Goal: Entertainment & Leisure: Consume media (video, audio)

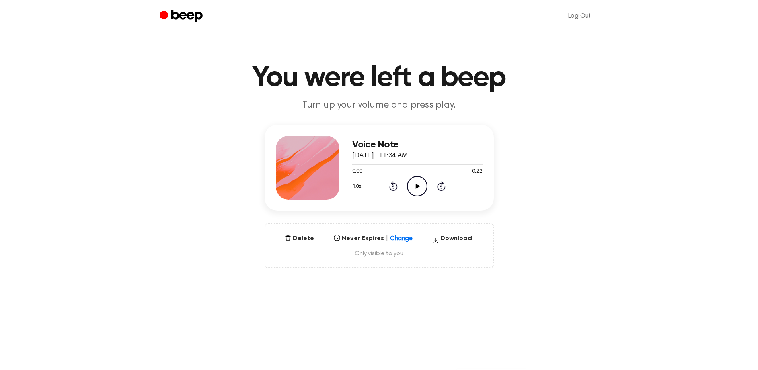
click at [417, 185] on icon at bounding box center [418, 185] width 4 height 5
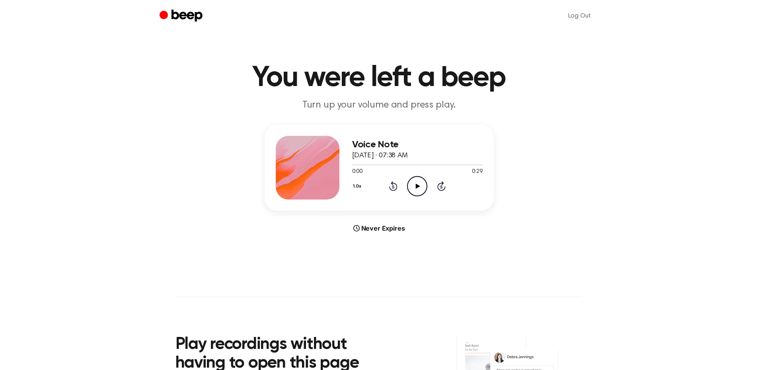
click at [416, 192] on icon "Play Audio" at bounding box center [417, 186] width 20 height 20
click at [416, 183] on icon at bounding box center [418, 185] width 4 height 5
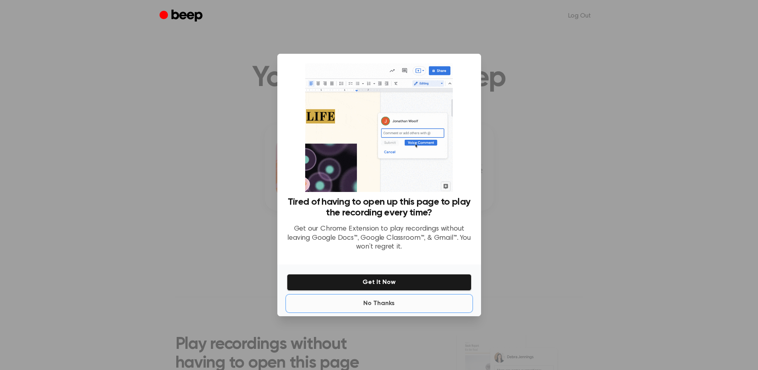
click at [378, 304] on button "No Thanks" at bounding box center [379, 303] width 185 height 16
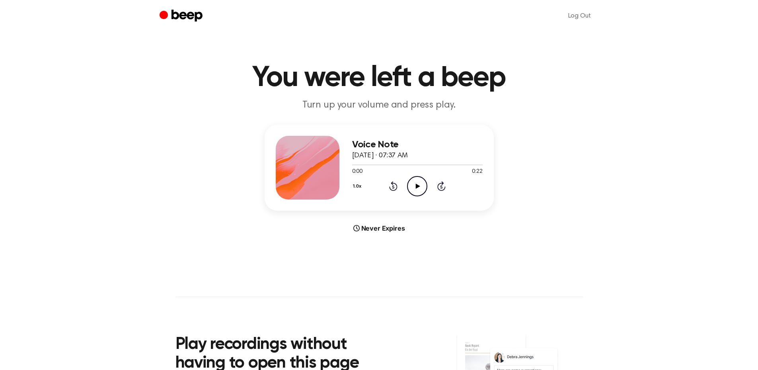
click at [420, 187] on icon "Play Audio" at bounding box center [417, 186] width 20 height 20
